Goal: Transaction & Acquisition: Purchase product/service

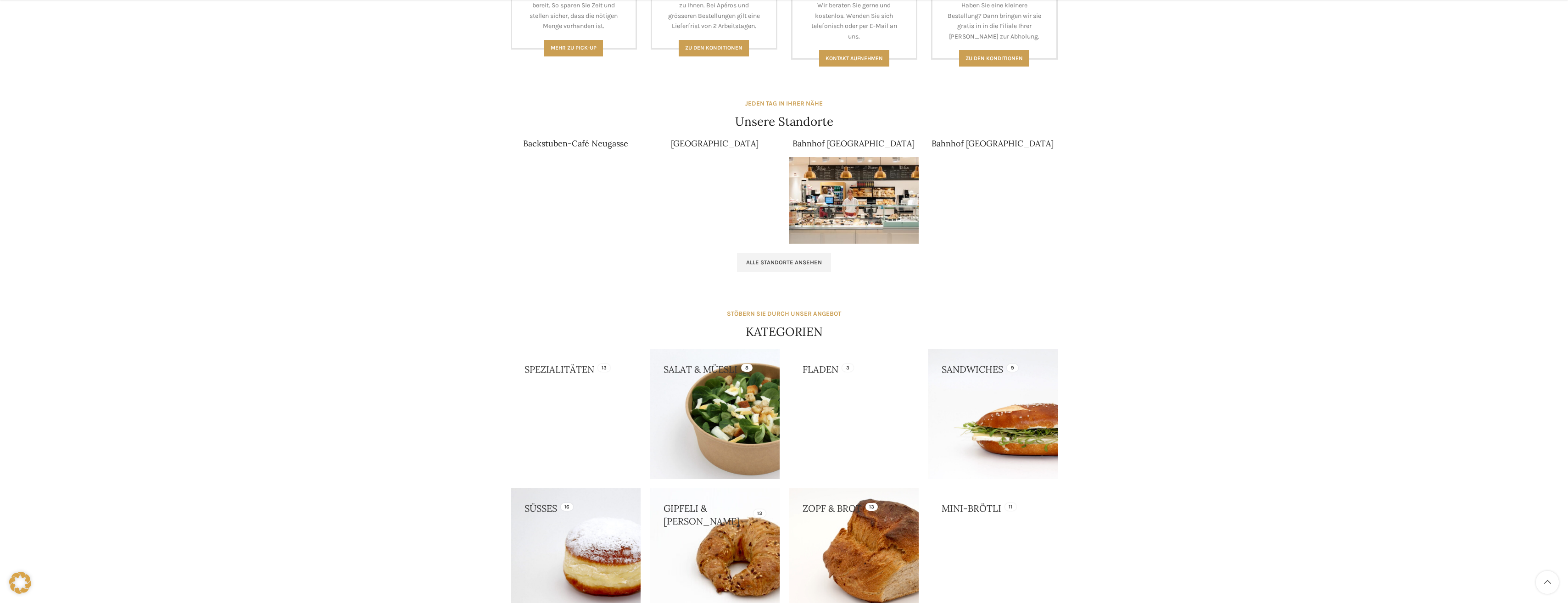
scroll to position [505, 0]
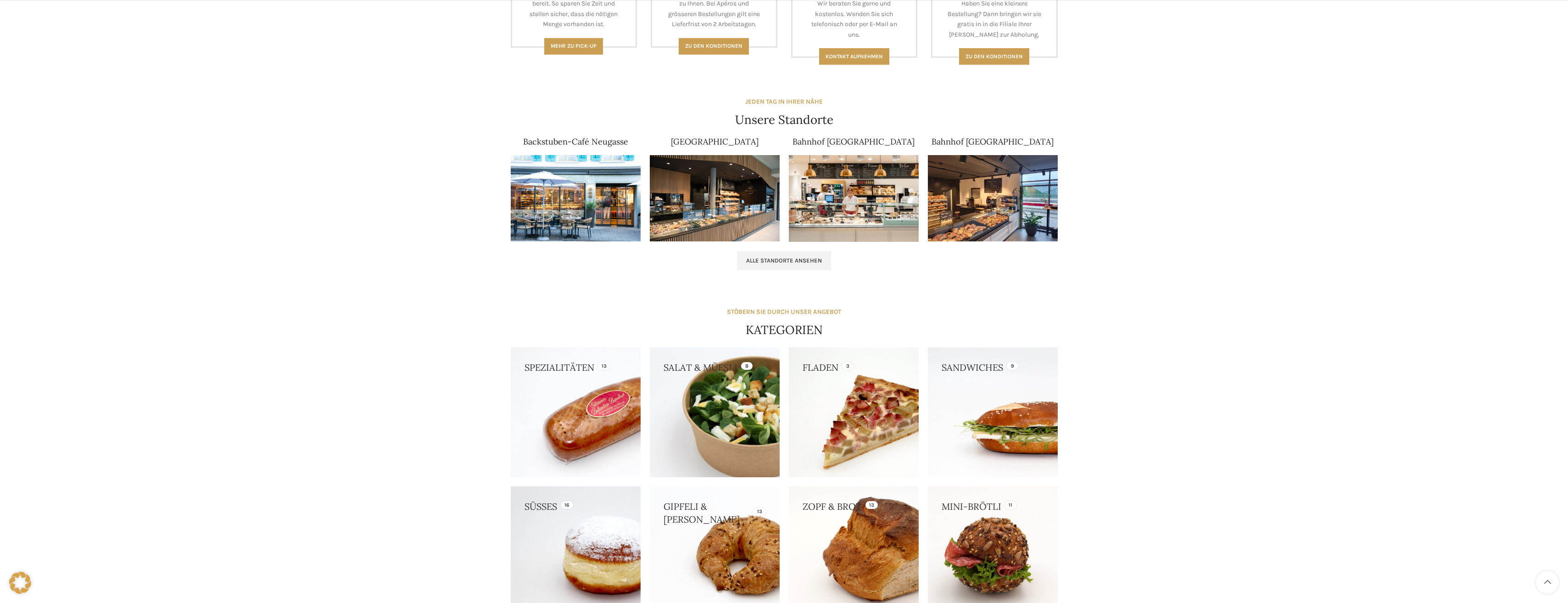
click at [731, 407] on link at bounding box center [714, 412] width 130 height 130
click at [580, 529] on link at bounding box center [575, 551] width 130 height 130
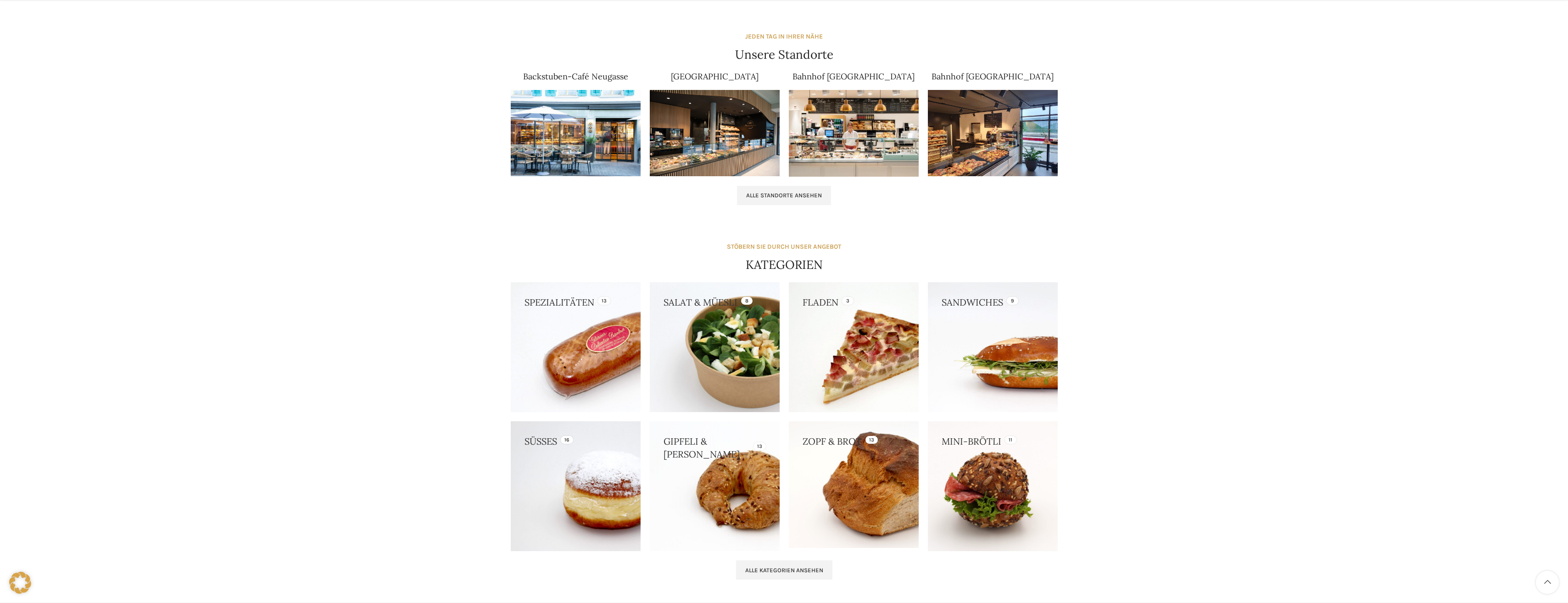
scroll to position [597, 0]
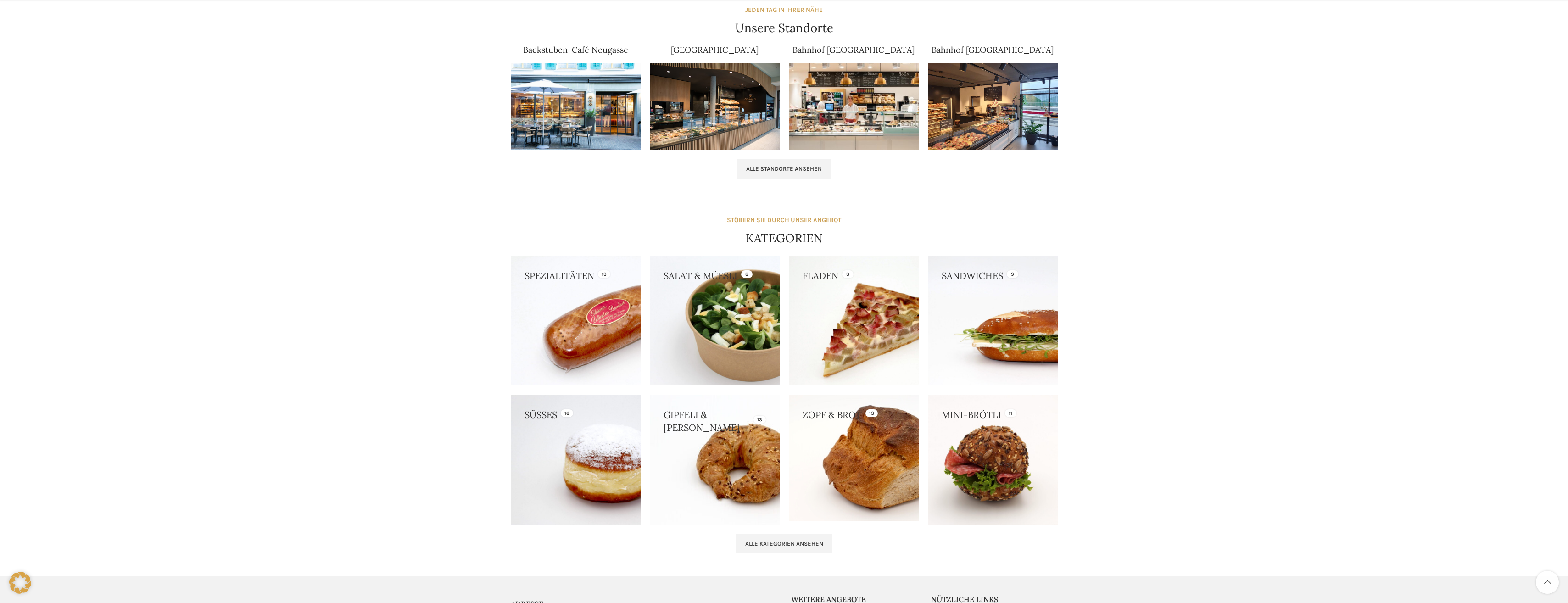
click at [463, 258] on div "GESCHENKE Süsse Grüsse aus St. Gallen Mehr lesen AKTUELL XXL für Ihren Apéro me…" at bounding box center [784, 32] width 1568 height 1088
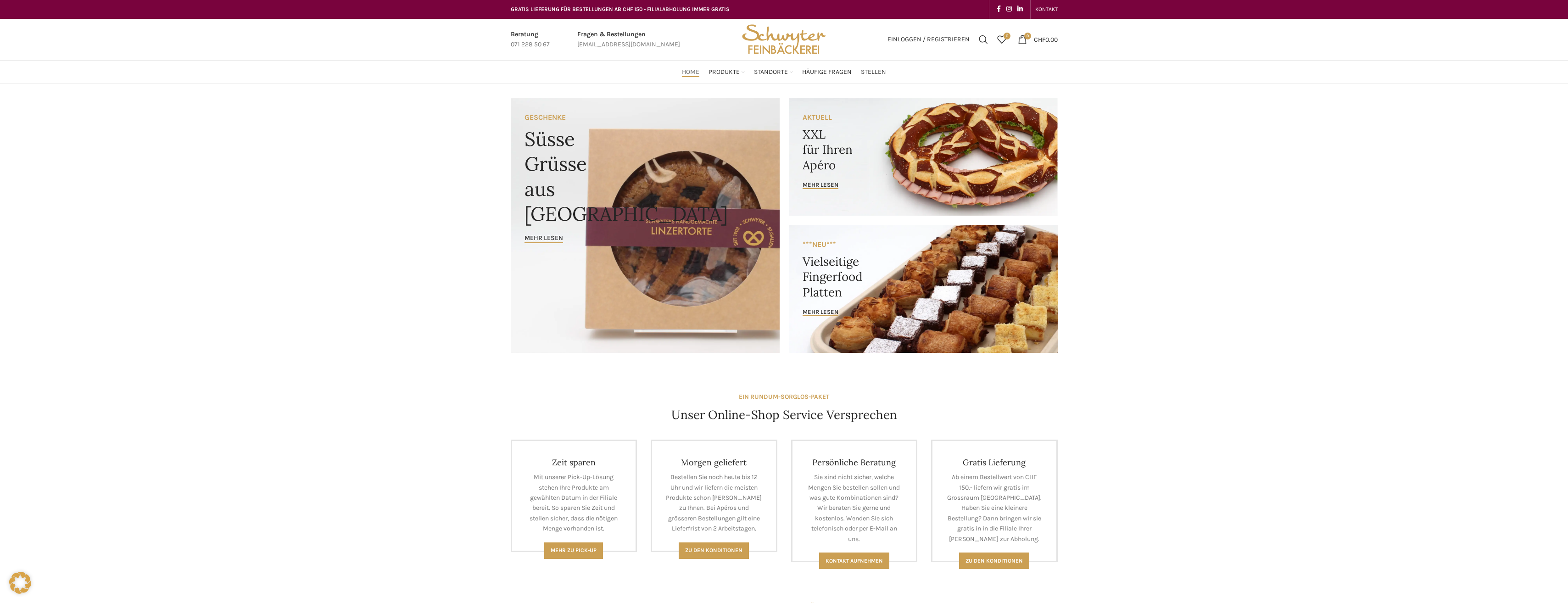
scroll to position [0, 0]
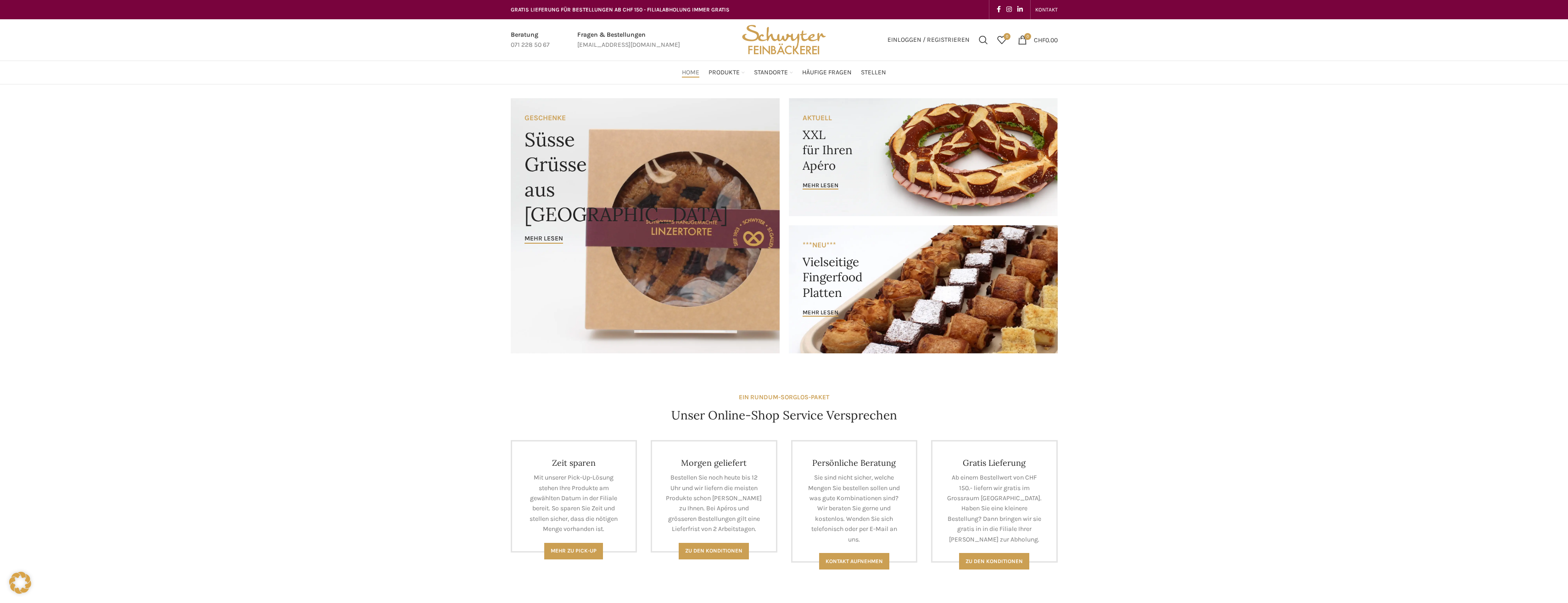
click at [821, 300] on link "Banner link" at bounding box center [923, 289] width 269 height 128
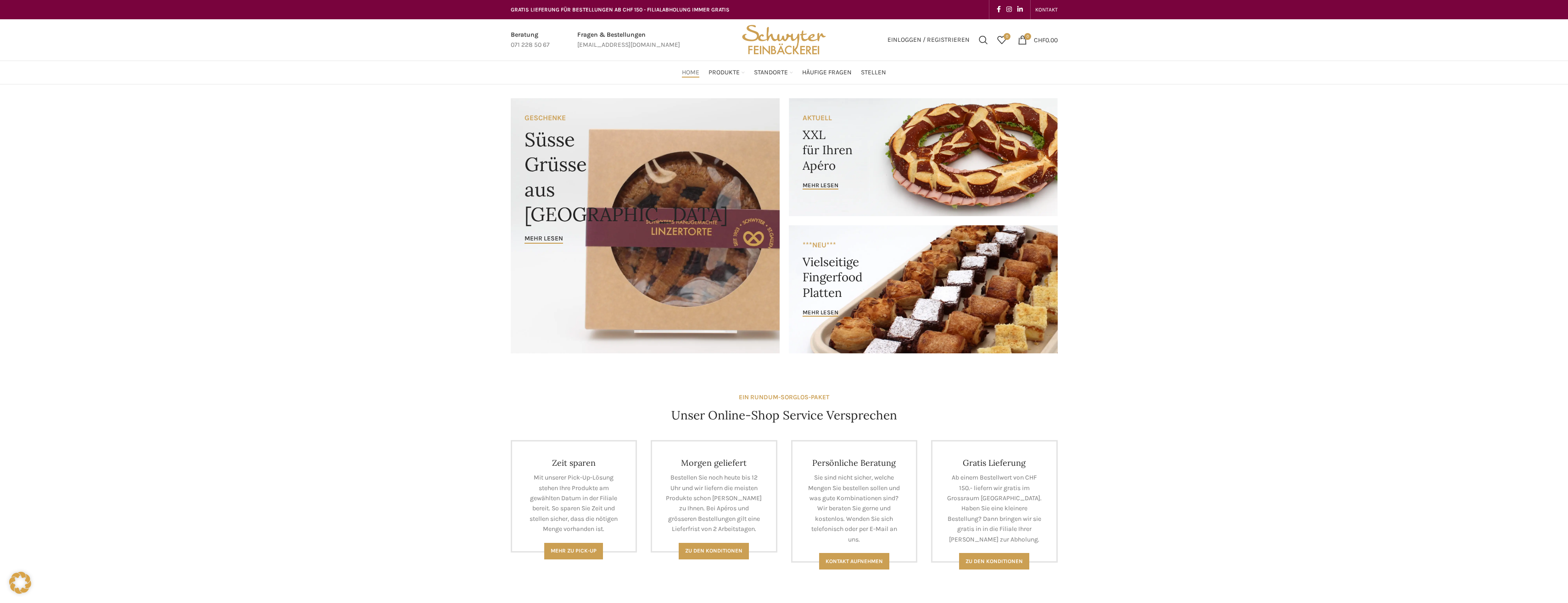
drag, startPoint x: 438, startPoint y: 251, endPoint x: 448, endPoint y: 249, distance: 10.2
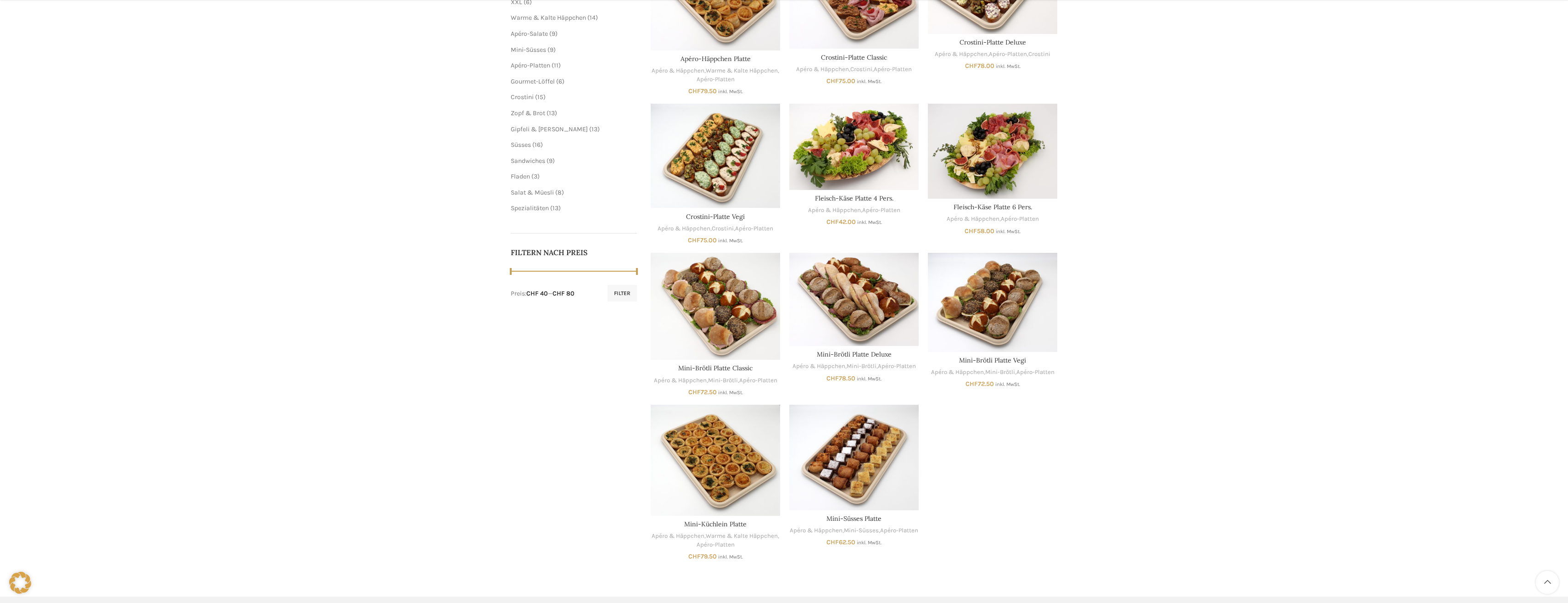
scroll to position [229, 0]
